Goal: Register for event/course

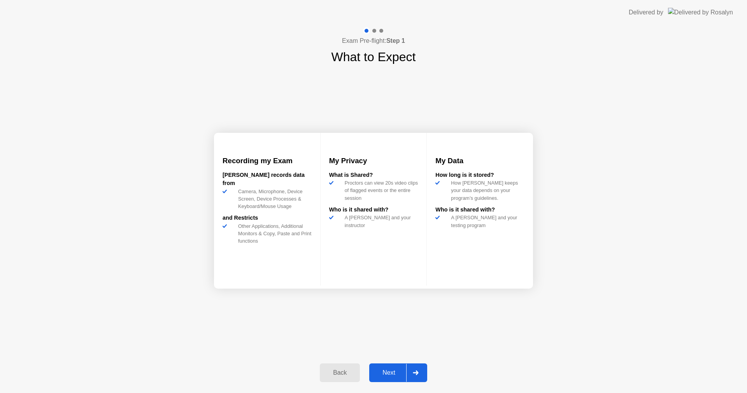
click at [387, 374] on div "Next" at bounding box center [389, 372] width 35 height 7
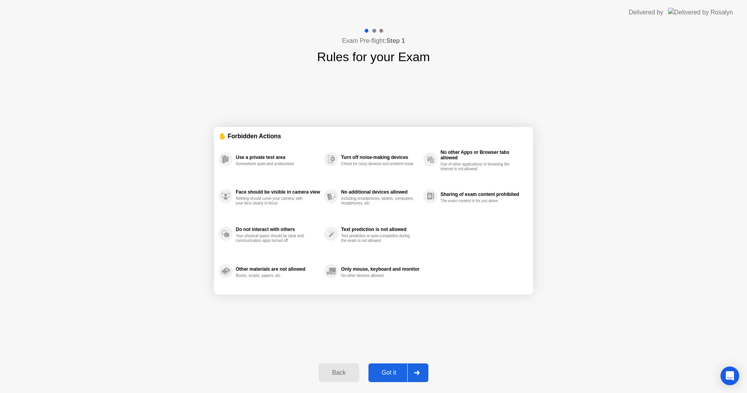
click at [391, 374] on div "Got it" at bounding box center [389, 372] width 37 height 7
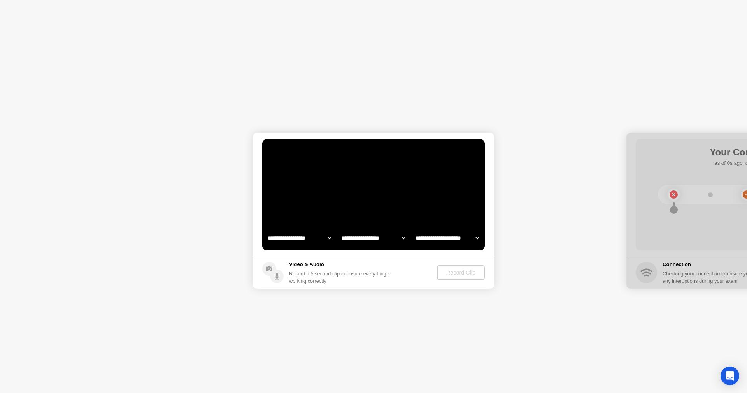
select select "**********"
select select "*******"
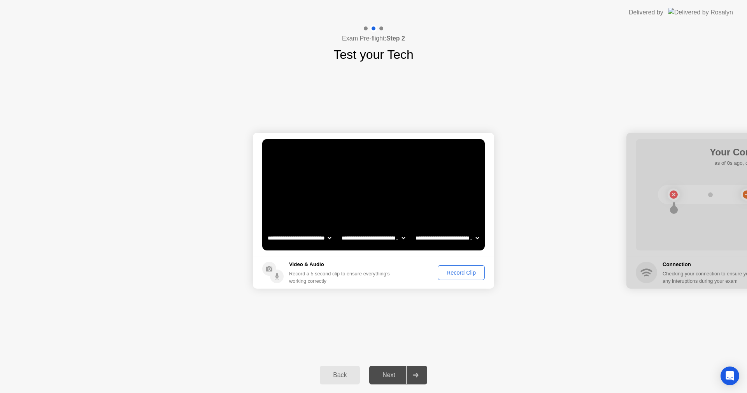
click at [450, 278] on button "Record Clip" at bounding box center [461, 272] width 47 height 15
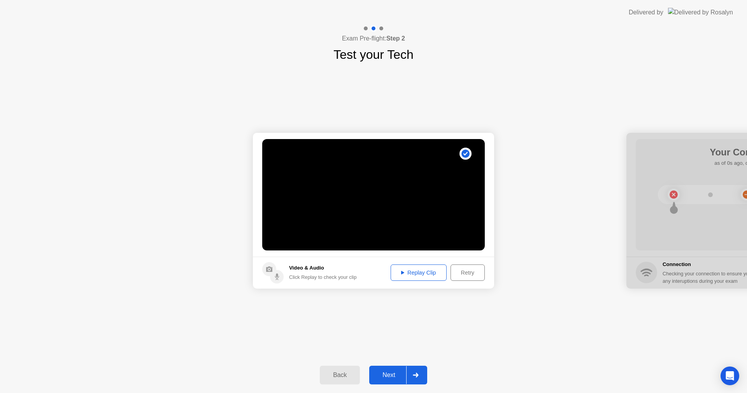
click at [386, 378] on div "Next" at bounding box center [389, 374] width 35 height 7
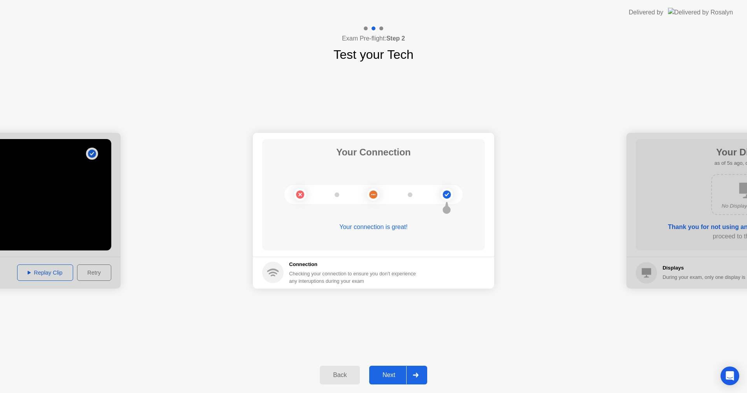
click at [388, 373] on div "Next" at bounding box center [389, 374] width 35 height 7
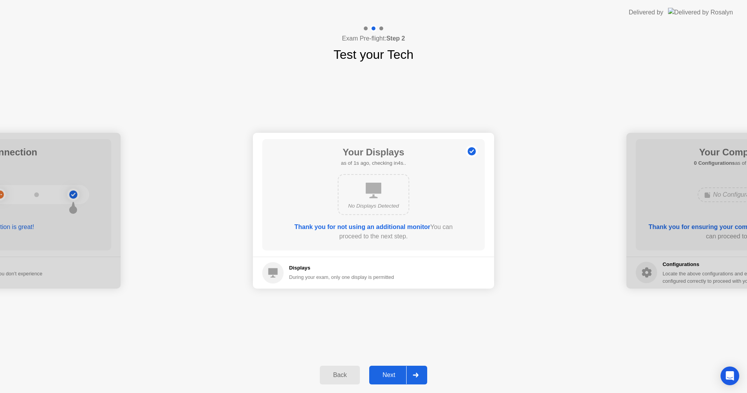
click at [388, 371] on div "Next" at bounding box center [389, 374] width 35 height 7
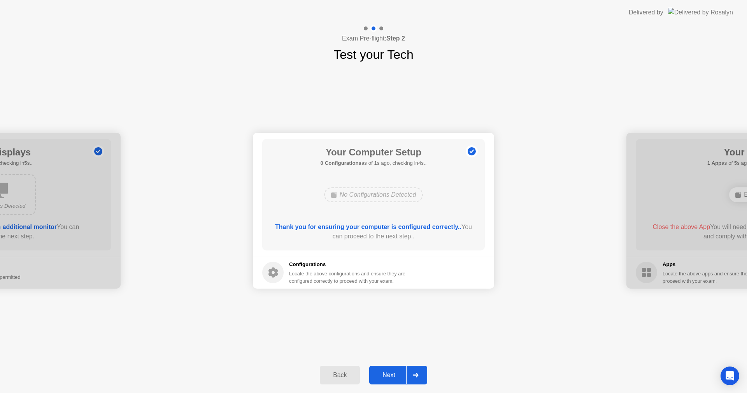
click at [388, 371] on div "Next" at bounding box center [389, 374] width 35 height 7
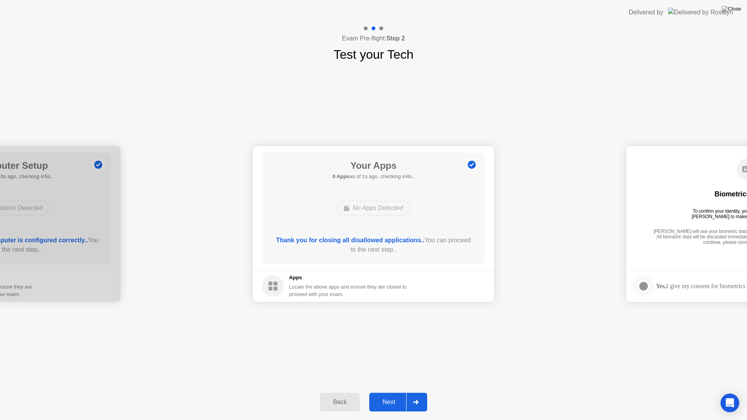
click at [391, 392] on div "Next" at bounding box center [389, 402] width 35 height 7
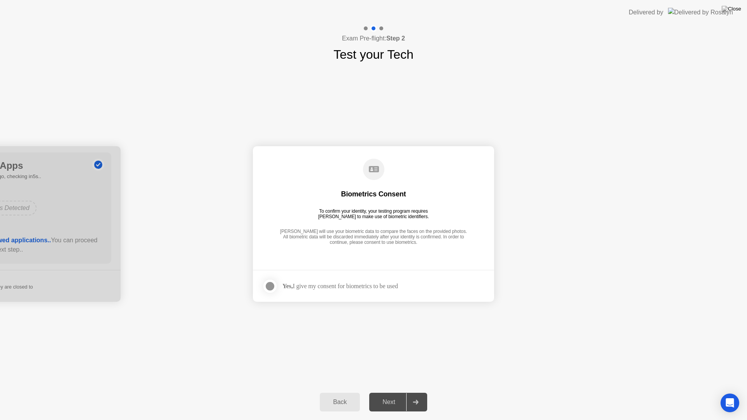
click at [265, 282] on div at bounding box center [269, 286] width 9 height 9
click at [385, 392] on div "Next" at bounding box center [389, 402] width 35 height 7
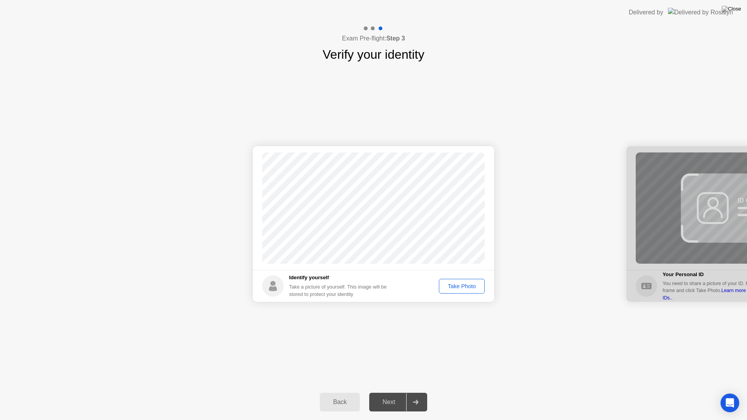
click at [464, 289] on div "Take Photo" at bounding box center [462, 286] width 40 height 6
click at [418, 392] on div at bounding box center [415, 402] width 19 height 18
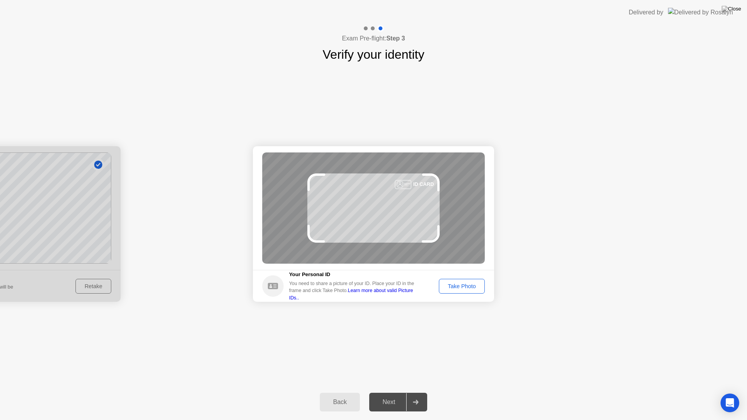
click at [466, 284] on div "Take Photo" at bounding box center [462, 286] width 40 height 6
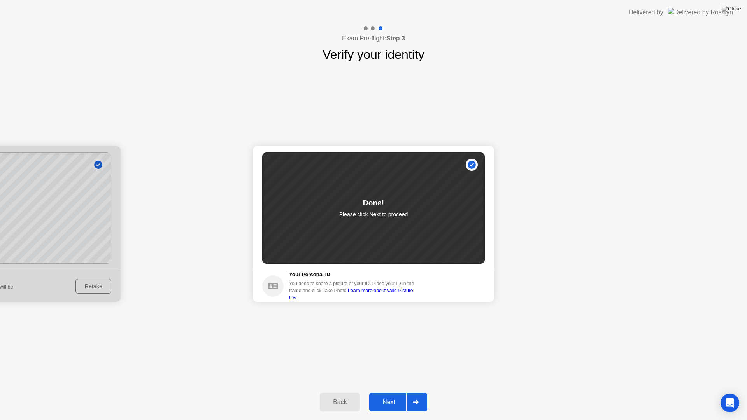
click at [390, 392] on div "Next" at bounding box center [389, 402] width 35 height 7
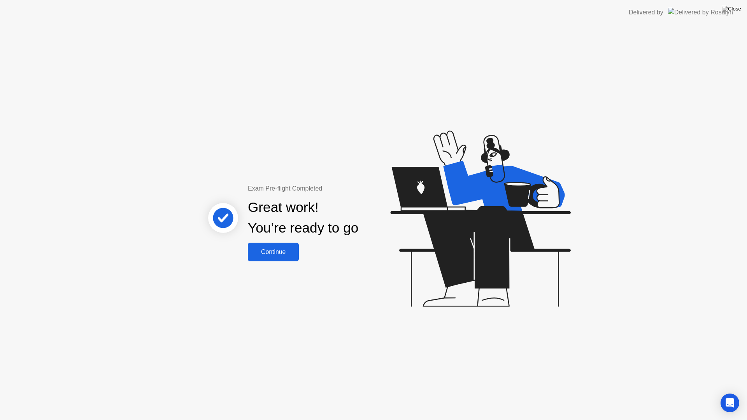
click at [275, 253] on div "Continue" at bounding box center [273, 252] width 46 height 7
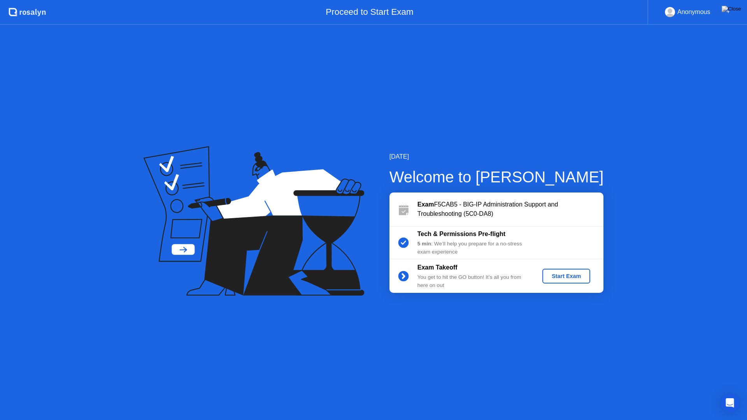
click at [569, 274] on div "Start Exam" at bounding box center [566, 276] width 42 height 6
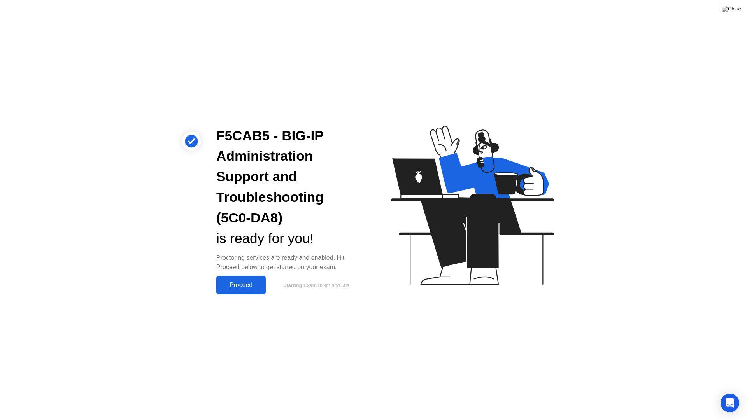
click at [257, 291] on button "Proceed" at bounding box center [240, 285] width 49 height 19
